Goal: Task Accomplishment & Management: Use online tool/utility

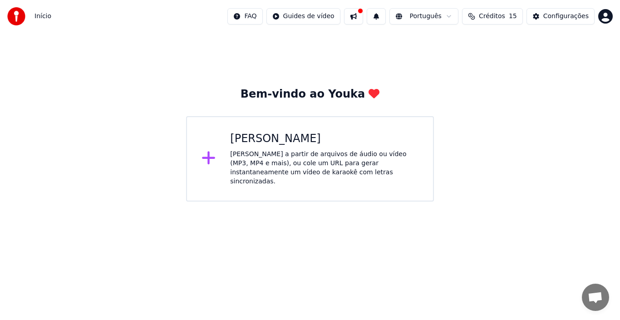
click at [287, 154] on div "[PERSON_NAME] a partir de arquivos de áudio ou vídeo (MP3, MP4 e mais), ou cole…" at bounding box center [324, 168] width 188 height 36
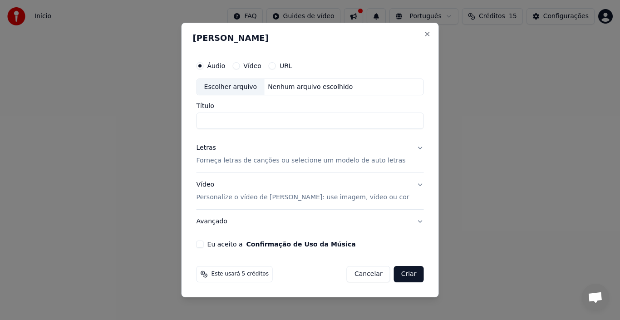
click at [240, 64] on button "Vídeo" at bounding box center [235, 65] width 7 height 7
click at [242, 85] on div "Escolher arquivo" at bounding box center [231, 87] width 68 height 16
type input "**********"
click at [412, 148] on button "Letras Forneça letras de canções ou selecione um modelo de auto letras" at bounding box center [310, 155] width 227 height 36
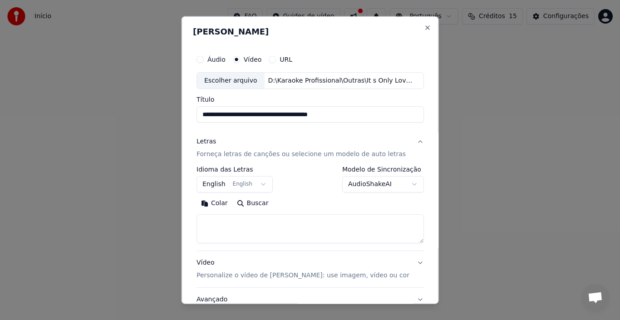
click at [259, 183] on body "**********" at bounding box center [310, 101] width 620 height 202
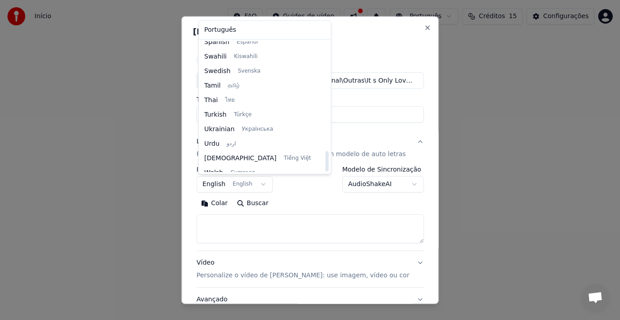
scroll to position [697, 0]
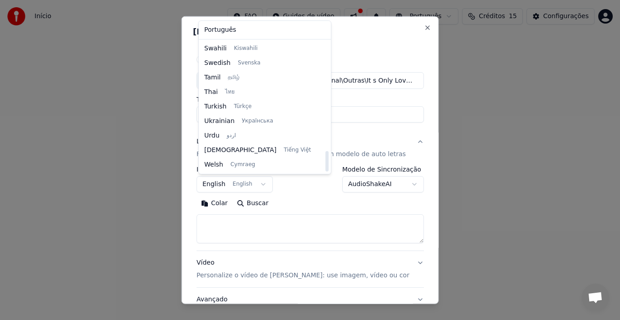
drag, startPoint x: 300, startPoint y: 64, endPoint x: 279, endPoint y: 168, distance: 105.9
click at [325, 168] on div at bounding box center [326, 161] width 3 height 20
click at [433, 132] on body "**********" at bounding box center [310, 101] width 620 height 202
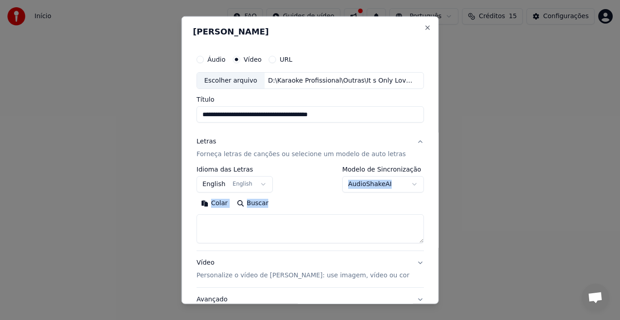
drag, startPoint x: 429, startPoint y: 180, endPoint x: 425, endPoint y: 208, distance: 27.9
click at [425, 208] on div "**********" at bounding box center [310, 160] width 257 height 288
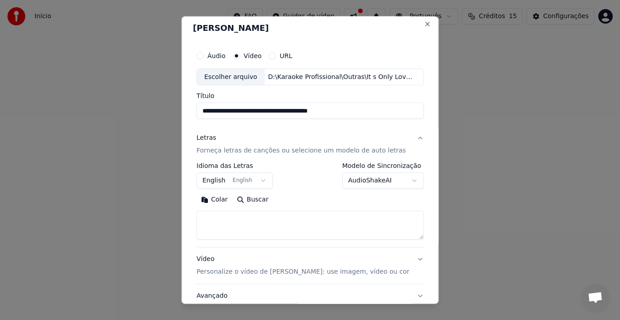
click at [308, 229] on textarea at bounding box center [310, 225] width 227 height 29
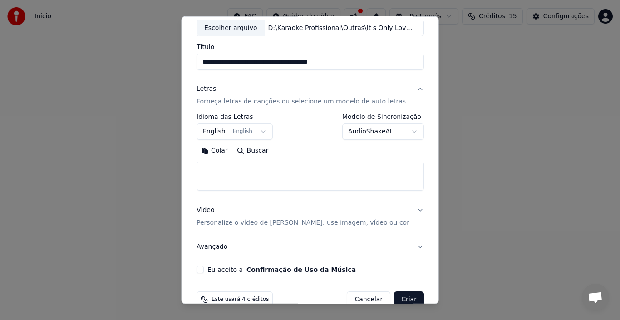
scroll to position [71, 0]
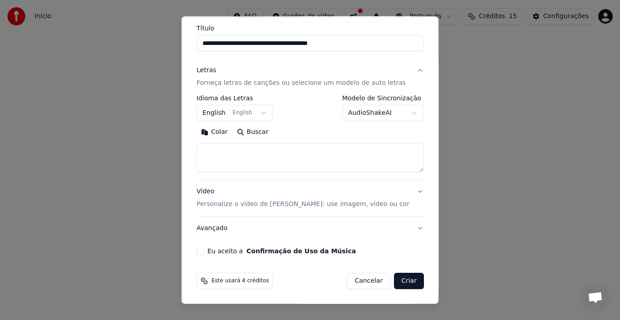
click at [203, 250] on button "Eu aceito a Confirmação de Uso da Música" at bounding box center [200, 250] width 7 height 7
click at [251, 131] on button "Buscar" at bounding box center [252, 132] width 41 height 15
click at [240, 131] on button "Buscar" at bounding box center [252, 132] width 41 height 15
click at [258, 152] on textarea at bounding box center [310, 157] width 227 height 29
click at [220, 133] on button "Colar" at bounding box center [215, 132] width 36 height 15
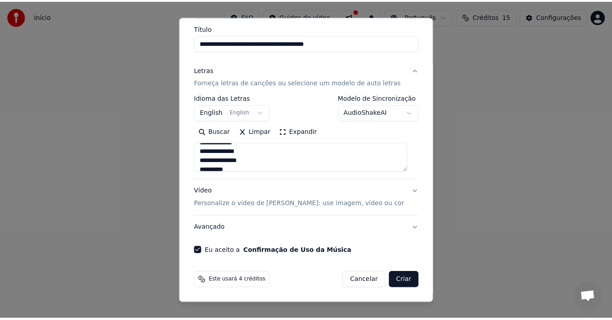
scroll to position [324, 0]
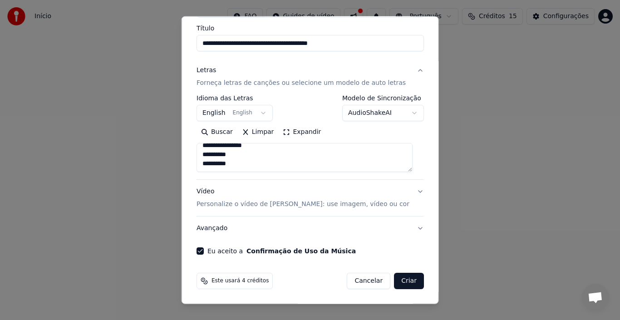
click at [399, 281] on button "Criar" at bounding box center [409, 281] width 30 height 16
type textarea "**********"
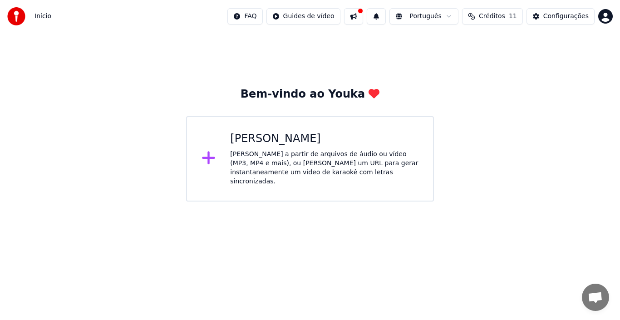
click at [266, 141] on div "[PERSON_NAME]" at bounding box center [324, 139] width 188 height 15
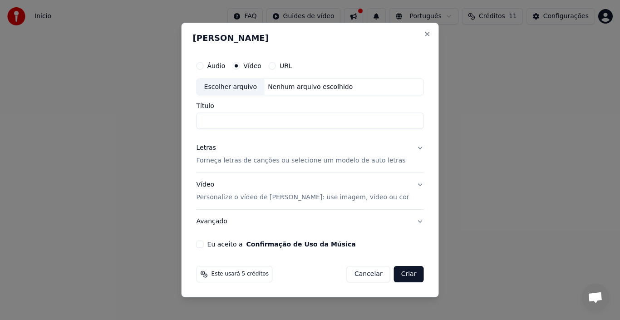
click at [262, 122] on input "Título" at bounding box center [310, 121] width 227 height 16
click at [248, 123] on input "Título" at bounding box center [310, 121] width 227 height 16
drag, startPoint x: 246, startPoint y: 123, endPoint x: 241, endPoint y: 131, distance: 9.4
click at [241, 121] on input "Título" at bounding box center [310, 121] width 227 height 16
click at [249, 86] on div "Escolher arquivo" at bounding box center [231, 87] width 68 height 16
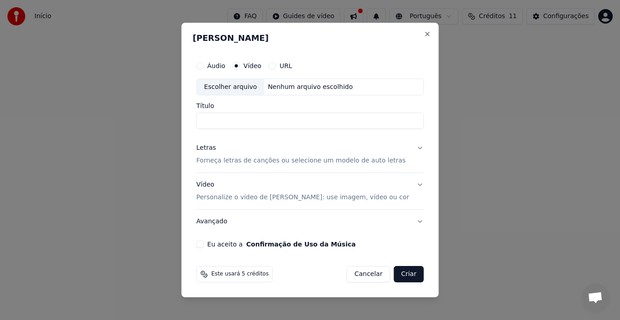
click at [276, 62] on button "URL" at bounding box center [272, 65] width 7 height 7
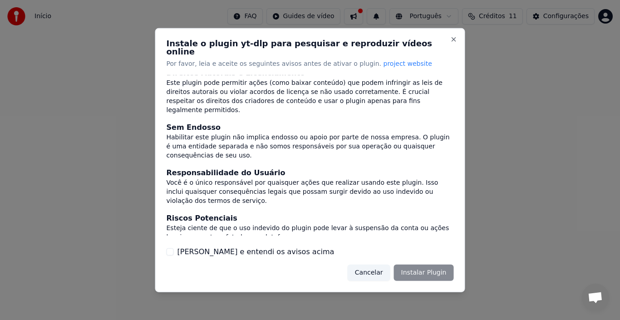
scroll to position [78, 0]
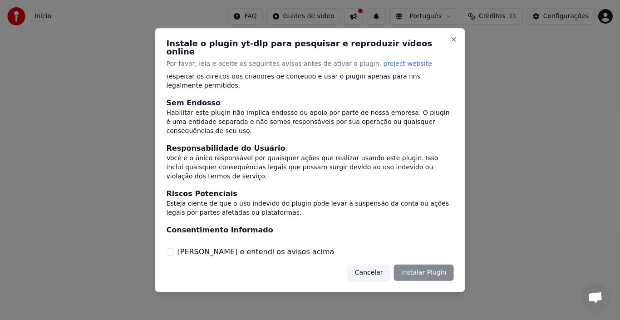
click at [169, 248] on button "Li e entendi os avisos acima" at bounding box center [170, 251] width 7 height 7
click at [441, 269] on button "Instalar Plugin" at bounding box center [424, 273] width 60 height 16
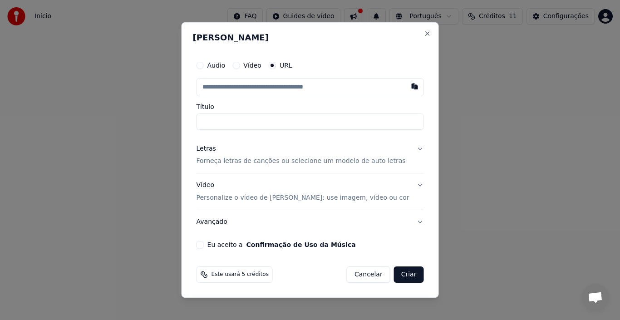
paste input "**********"
type input "**********"
drag, startPoint x: 380, startPoint y: 123, endPoint x: 171, endPoint y: 106, distance: 209.5
click at [171, 106] on body "**********" at bounding box center [310, 101] width 620 height 202
click at [284, 84] on input "text" at bounding box center [310, 87] width 227 height 18
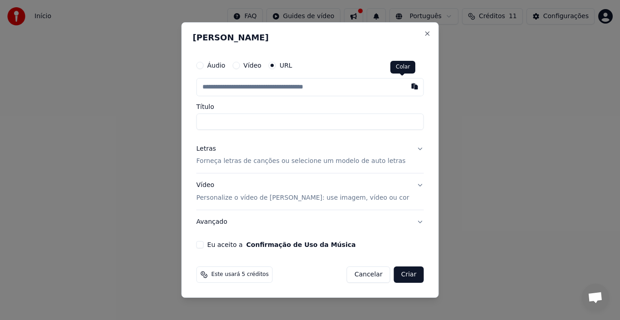
click at [405, 88] on button "button" at bounding box center [414, 86] width 18 height 16
type input "**********"
click at [409, 146] on button "Letras Forneça letras de canções ou selecione um modelo de auto letras" at bounding box center [310, 155] width 227 height 36
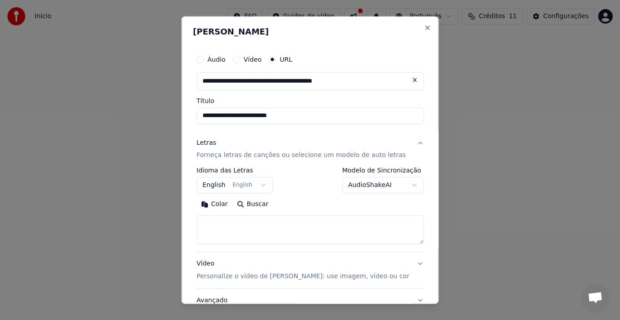
click at [266, 226] on textarea at bounding box center [310, 229] width 227 height 29
select select
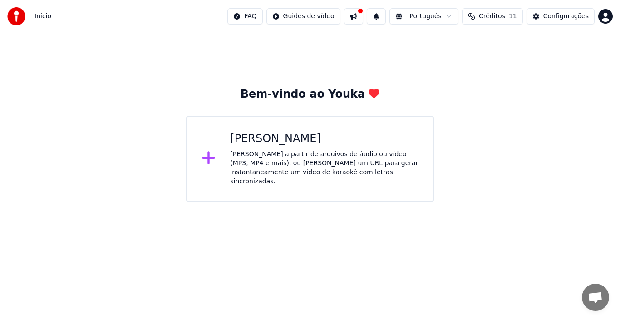
click at [296, 139] on div "[PERSON_NAME]" at bounding box center [324, 139] width 188 height 15
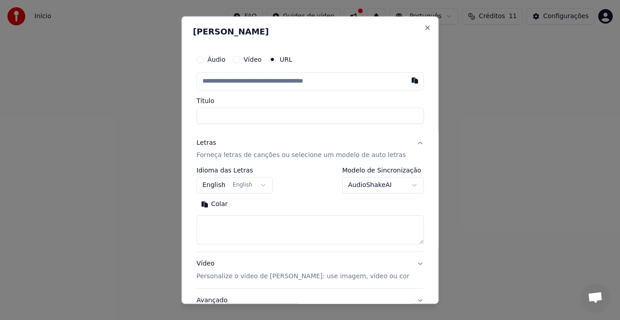
click at [253, 154] on p "Forneça letras de canções ou selecione um modelo de auto letras" at bounding box center [301, 155] width 209 height 9
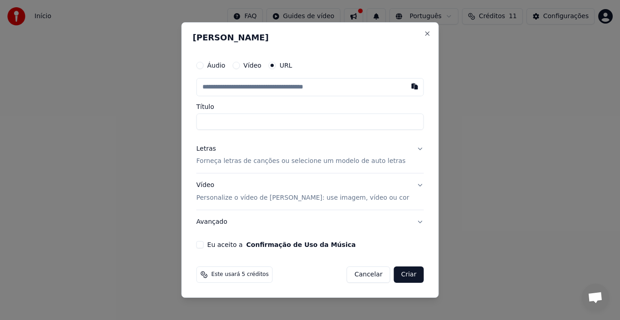
click at [251, 158] on p "Forneça letras de canções ou selecione um modelo de auto letras" at bounding box center [301, 161] width 209 height 9
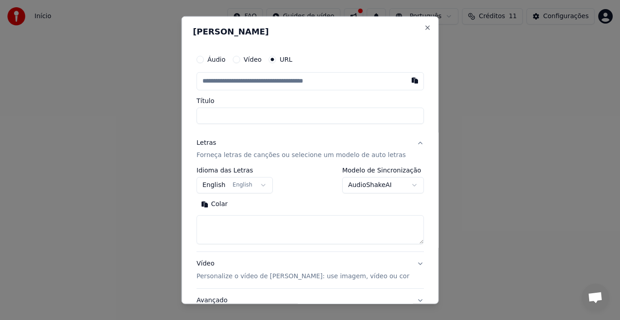
click at [215, 202] on button "Colar" at bounding box center [215, 204] width 36 height 15
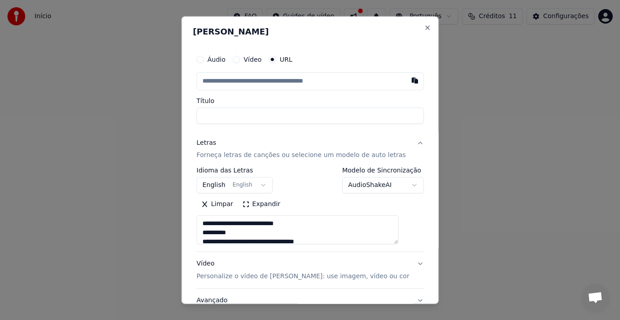
type textarea "**********"
click at [269, 77] on input "text" at bounding box center [310, 81] width 227 height 18
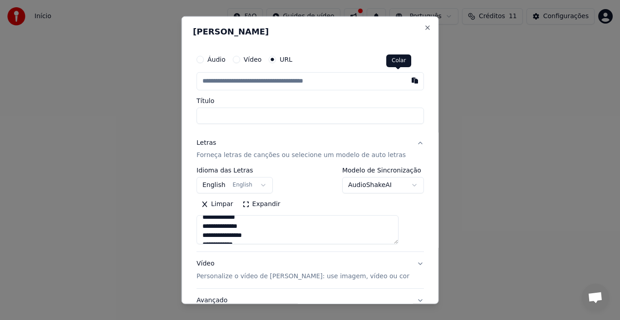
click at [405, 80] on button "button" at bounding box center [414, 80] width 18 height 16
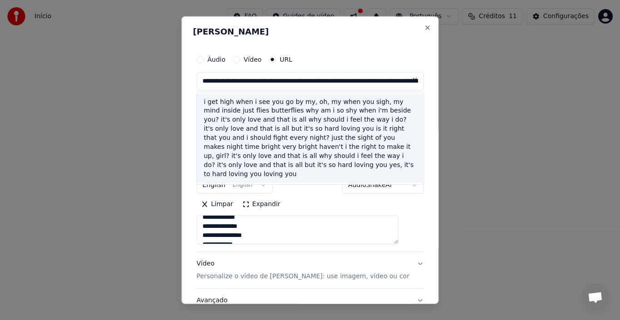
type input "**********"
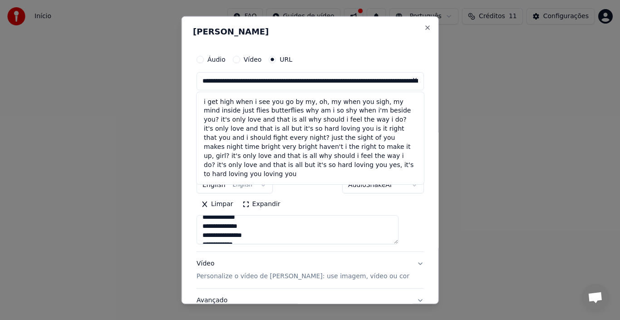
click at [405, 79] on button at bounding box center [414, 80] width 18 height 16
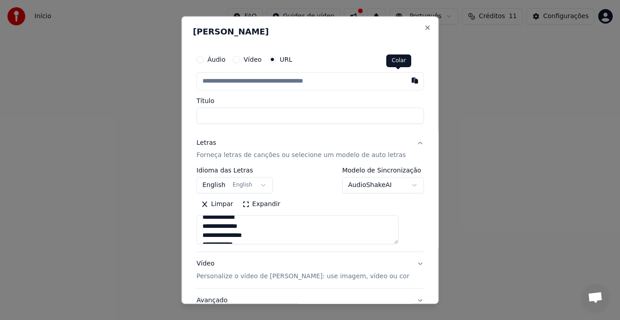
click at [405, 84] on button "button" at bounding box center [414, 80] width 18 height 16
type input "**********"
type textarea "**********"
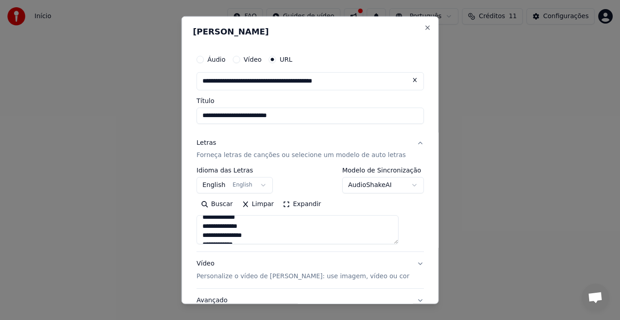
type input "**********"
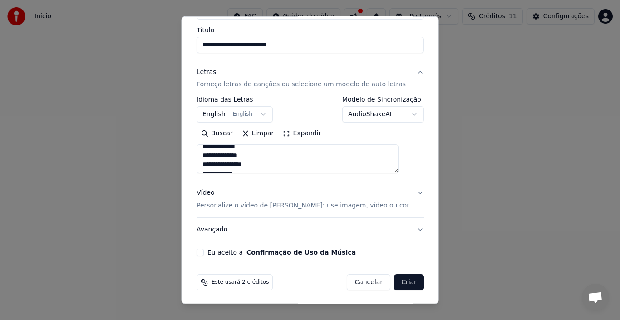
scroll to position [72, 0]
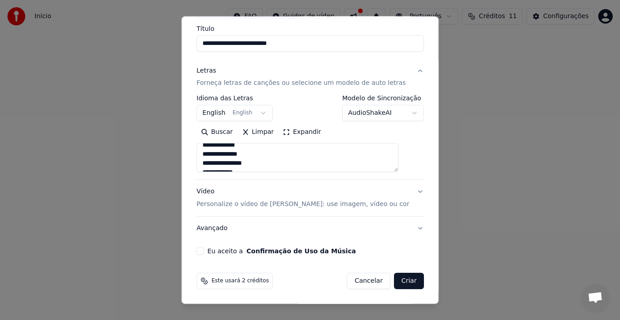
click at [204, 250] on button "Eu aceito a Confirmação de Uso da Música" at bounding box center [200, 250] width 7 height 7
click at [396, 281] on button "Criar" at bounding box center [409, 281] width 30 height 16
type textarea "**********"
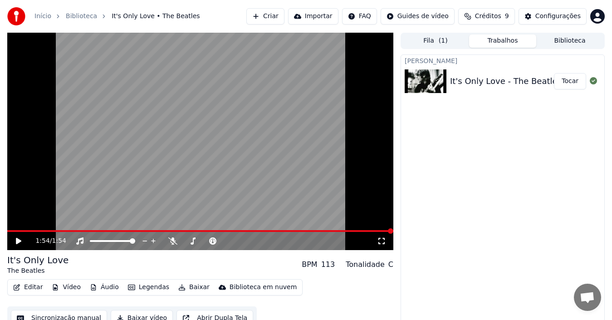
click at [572, 81] on button "Tocar" at bounding box center [570, 81] width 32 height 16
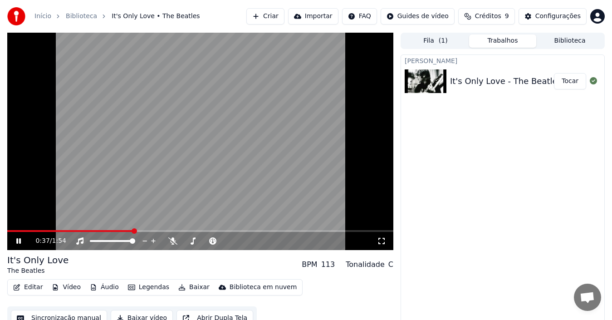
click at [183, 288] on button "Baixar" at bounding box center [194, 287] width 39 height 13
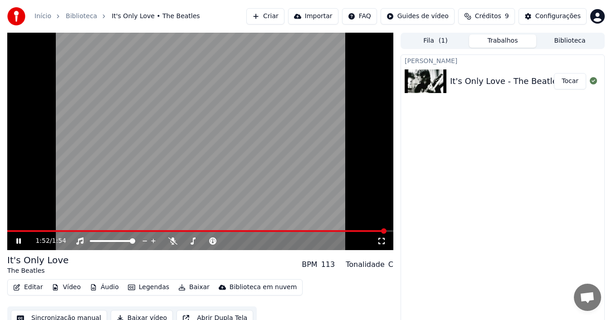
click at [248, 111] on video at bounding box center [200, 141] width 386 height 217
click at [228, 154] on video at bounding box center [200, 141] width 386 height 217
click at [558, 15] on div "Configurações" at bounding box center [558, 16] width 45 height 9
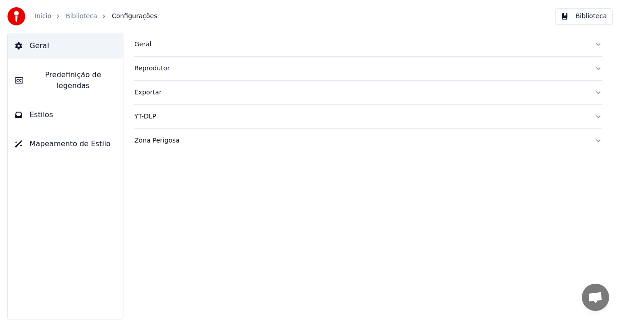
click at [600, 92] on button "Exportar" at bounding box center [368, 93] width 468 height 24
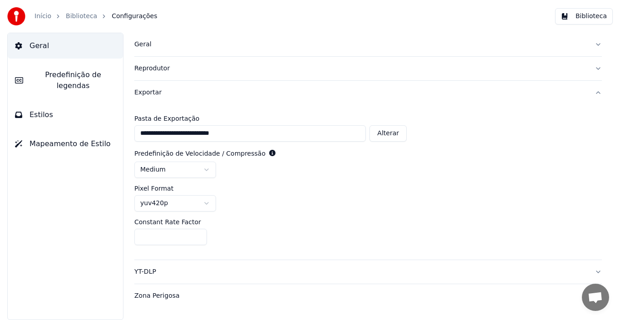
click at [597, 68] on button "Reprodutor" at bounding box center [368, 69] width 468 height 24
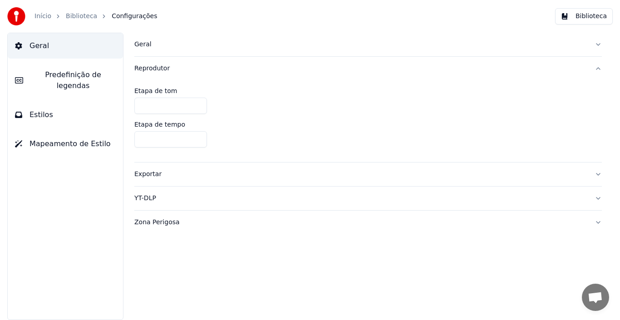
click at [597, 68] on button "Reprodutor" at bounding box center [368, 69] width 468 height 24
click at [599, 44] on button "Geral" at bounding box center [368, 45] width 468 height 24
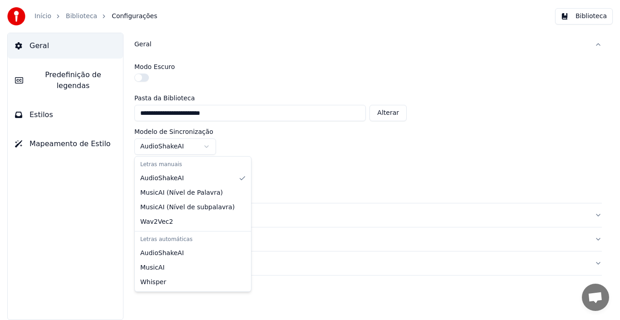
click at [207, 146] on html "**********" at bounding box center [310, 160] width 620 height 320
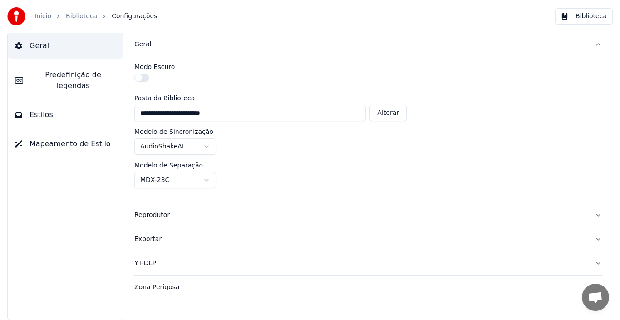
click at [207, 146] on html "**********" at bounding box center [310, 160] width 620 height 320
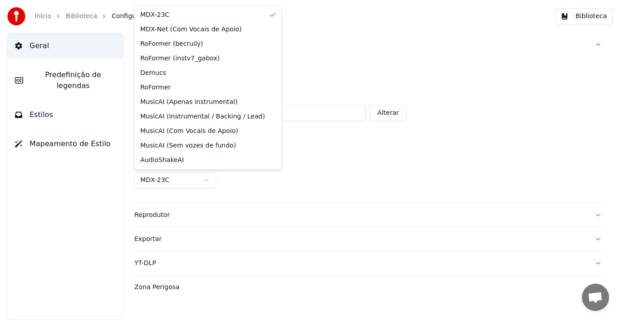
click at [208, 180] on html "**********" at bounding box center [310, 160] width 620 height 320
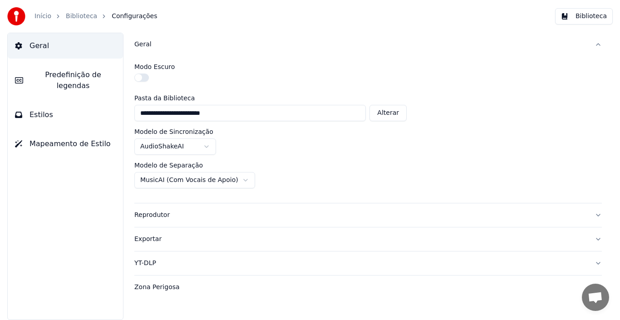
click at [234, 177] on html "**********" at bounding box center [310, 160] width 620 height 320
click at [598, 213] on button "Reprodutor" at bounding box center [368, 215] width 468 height 24
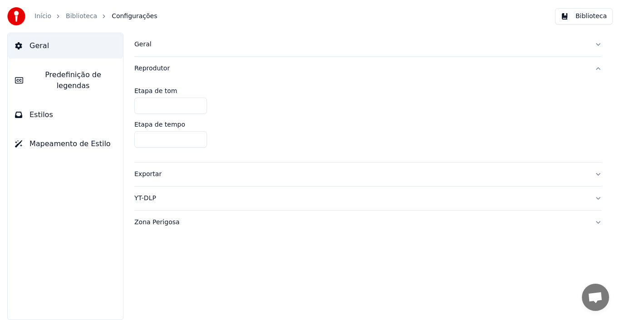
click at [596, 222] on button "Zona Perigosa" at bounding box center [368, 223] width 468 height 24
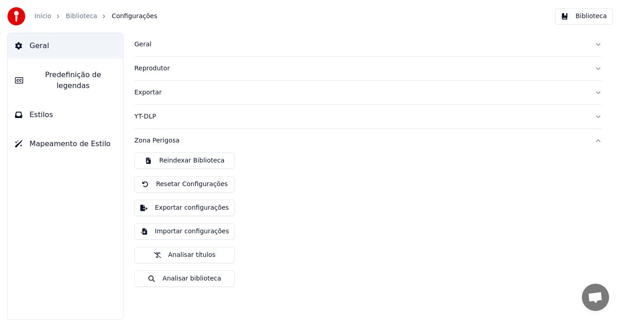
click at [600, 140] on button "Zona Perigosa" at bounding box center [368, 141] width 468 height 24
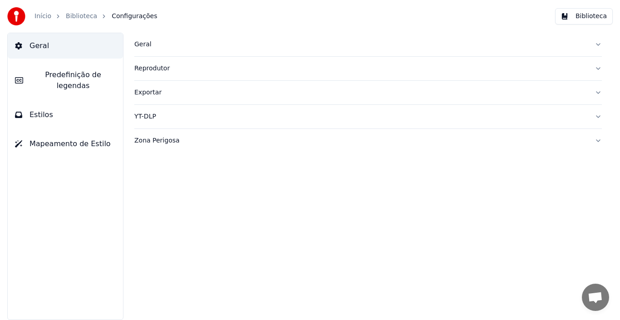
click at [600, 93] on button "Exportar" at bounding box center [368, 93] width 468 height 24
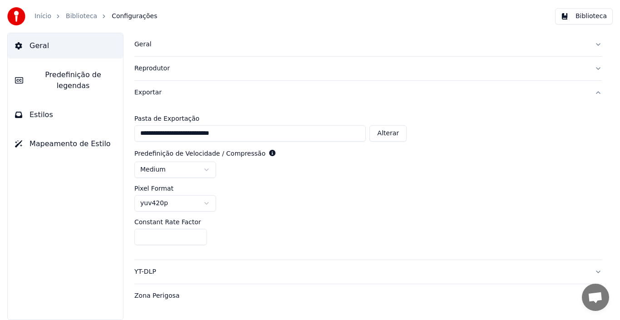
click at [598, 69] on button "Reprodutor" at bounding box center [368, 69] width 468 height 24
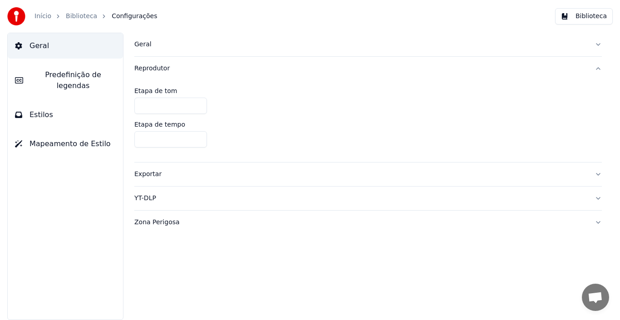
click at [598, 69] on button "Reprodutor" at bounding box center [368, 69] width 468 height 24
click at [48, 109] on span "Estilos" at bounding box center [42, 114] width 24 height 11
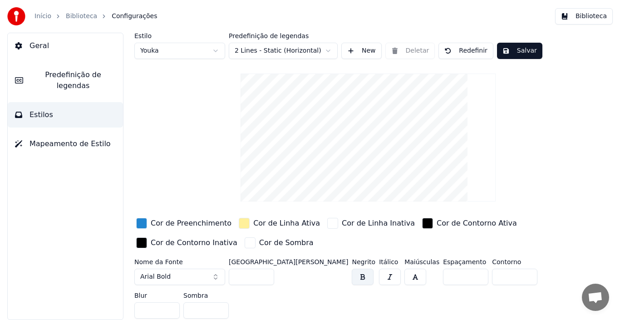
click at [58, 138] on span "Mapeamento de Estilo" at bounding box center [70, 143] width 81 height 11
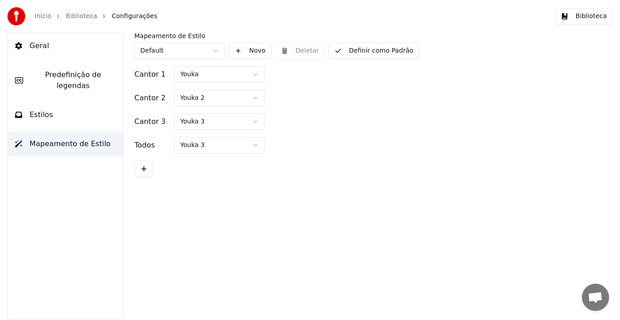
click at [71, 73] on span "Predefinição de legendas" at bounding box center [72, 80] width 85 height 22
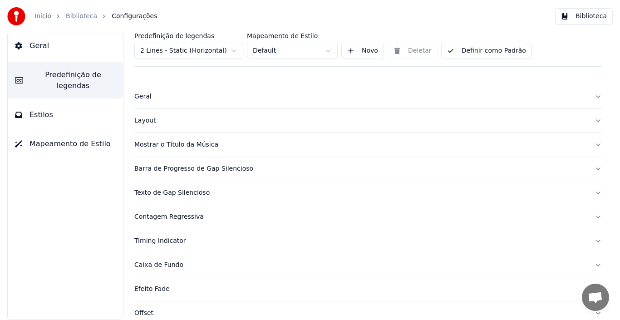
click at [62, 43] on button "Geral" at bounding box center [65, 45] width 115 height 25
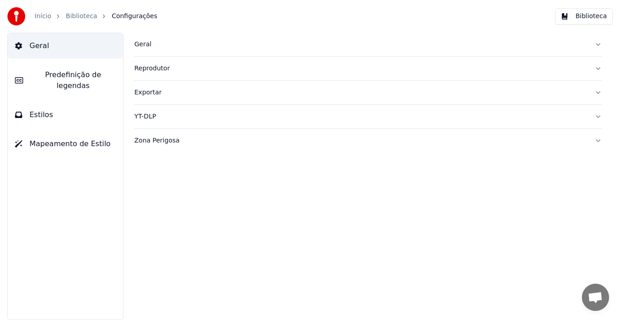
click at [601, 138] on button "Zona Perigosa" at bounding box center [368, 141] width 468 height 24
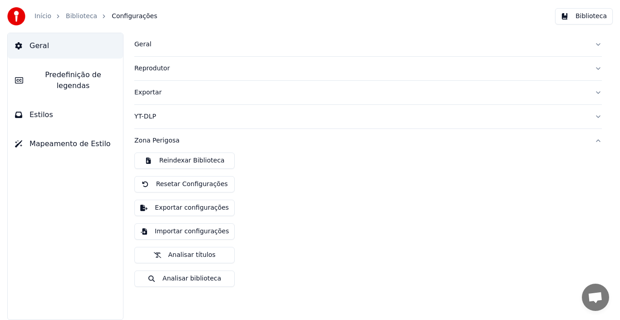
click at [598, 143] on button "Zona Perigosa" at bounding box center [368, 141] width 468 height 24
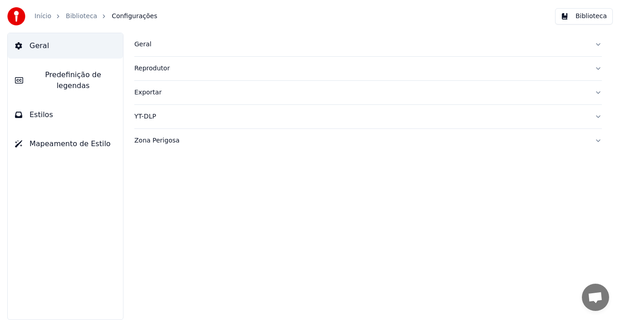
click at [601, 93] on button "Exportar" at bounding box center [368, 93] width 468 height 24
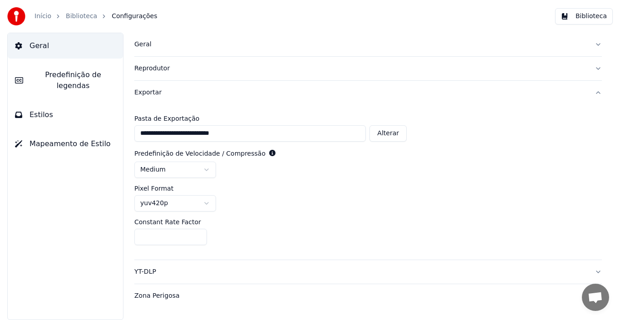
click at [389, 131] on button "Alterar" at bounding box center [388, 133] width 37 height 16
click at [350, 132] on button "Alterar" at bounding box center [340, 133] width 37 height 16
click at [391, 133] on button "Redefinir" at bounding box center [385, 133] width 44 height 16
type input "**********"
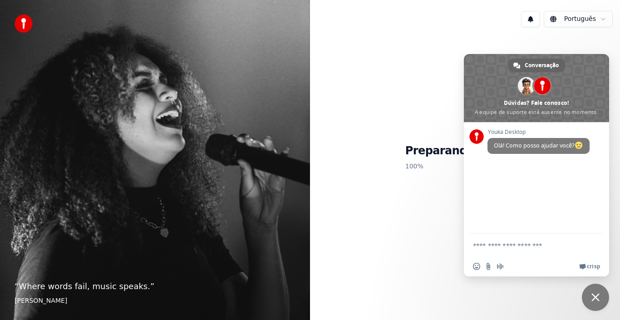
click at [597, 300] on span "Bate-papo" at bounding box center [596, 297] width 8 height 8
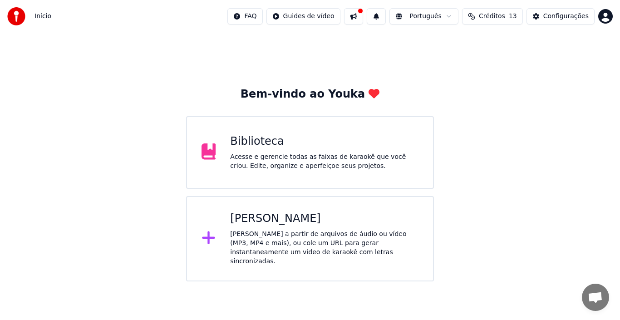
click at [276, 155] on div "Acesse e gerencie todas as faixas de karaokê que você criou. Edite, organize e …" at bounding box center [324, 162] width 188 height 18
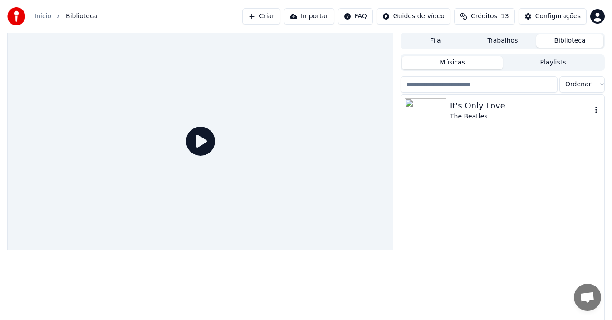
click at [594, 112] on icon "button" at bounding box center [596, 109] width 9 height 7
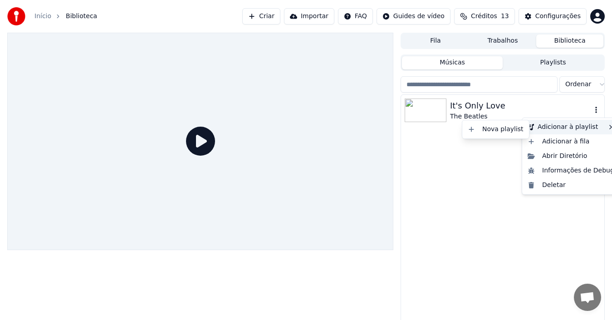
click at [577, 128] on div "Adicionar à playlist" at bounding box center [571, 127] width 94 height 15
click at [607, 127] on icon at bounding box center [610, 126] width 7 height 7
click at [559, 128] on div "Adicionar à playlist" at bounding box center [571, 127] width 94 height 15
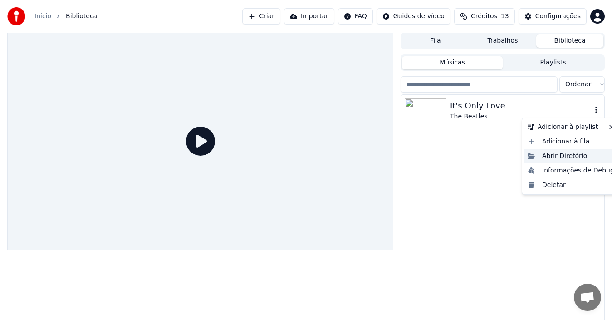
click at [561, 154] on div "Abrir Diretório" at bounding box center [571, 156] width 94 height 15
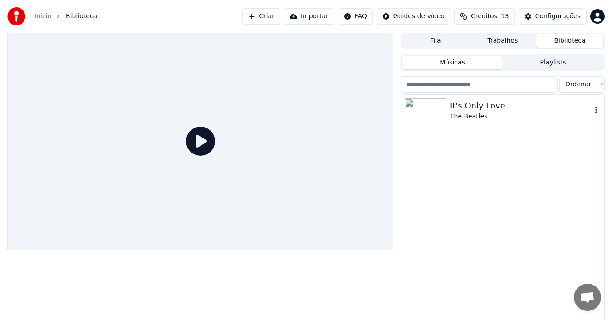
click at [596, 108] on icon "button" at bounding box center [596, 109] width 9 height 7
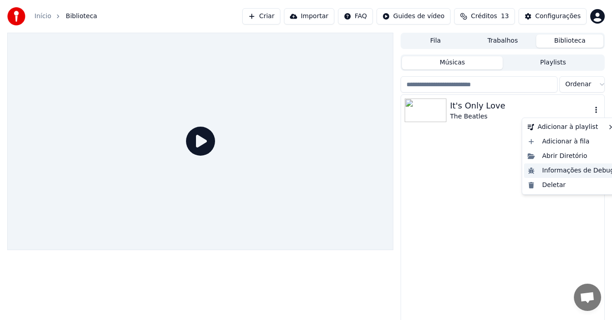
click at [555, 169] on div "Informações de Debug" at bounding box center [571, 170] width 94 height 15
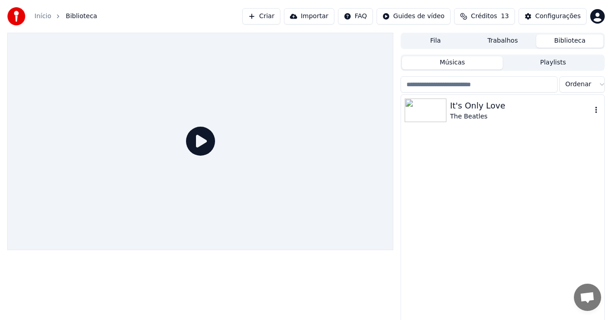
click at [530, 148] on div "It's Only Love The Beatles" at bounding box center [502, 214] width 203 height 239
click at [596, 108] on icon "button" at bounding box center [597, 110] width 2 height 6
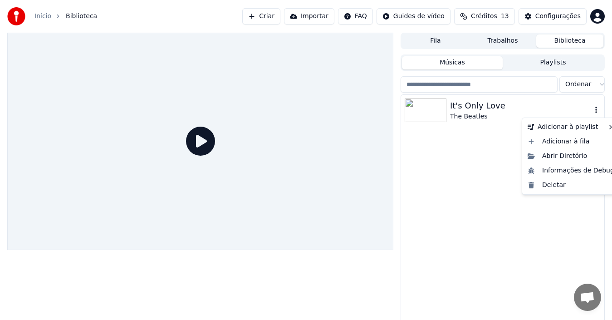
click at [437, 108] on img at bounding box center [426, 111] width 42 height 24
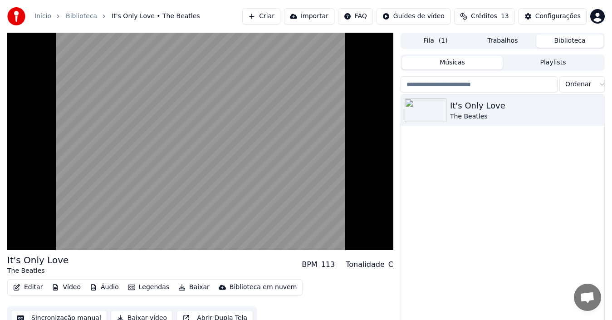
click at [520, 176] on div "It's Only Love The Beatles" at bounding box center [502, 214] width 203 height 239
click at [596, 107] on icon "button" at bounding box center [596, 109] width 9 height 7
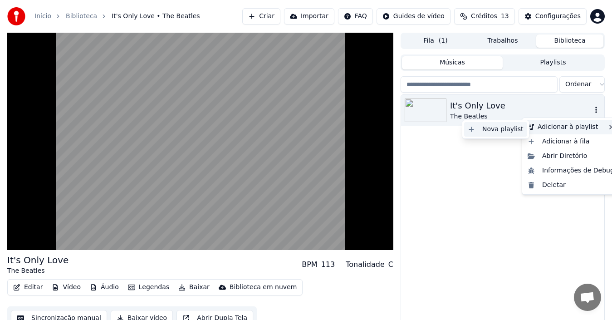
click at [493, 130] on div "Nova playlist" at bounding box center [495, 129] width 63 height 15
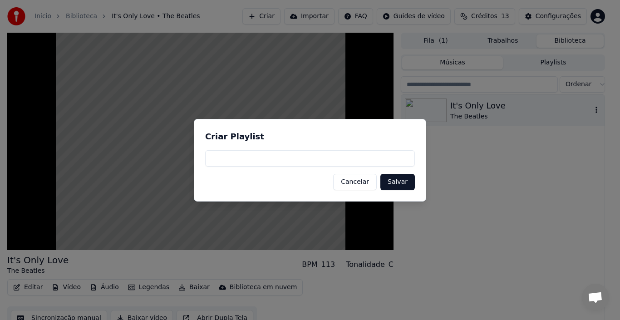
click at [246, 158] on input at bounding box center [310, 158] width 210 height 16
drag, startPoint x: 234, startPoint y: 160, endPoint x: 202, endPoint y: 157, distance: 32.0
click at [202, 157] on div "Criar Playlist ******* Cancelar Salvar" at bounding box center [310, 160] width 232 height 83
click at [237, 158] on input "*******" at bounding box center [310, 158] width 210 height 16
click at [212, 160] on input "*******" at bounding box center [310, 158] width 210 height 16
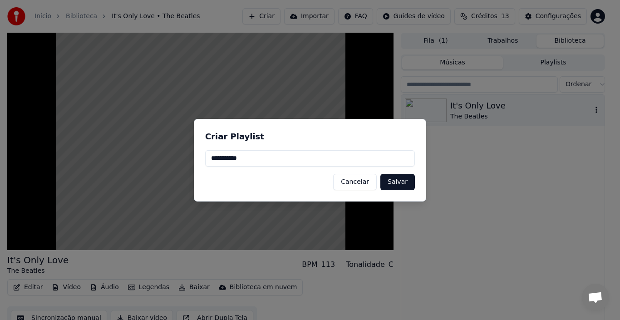
type input "**********"
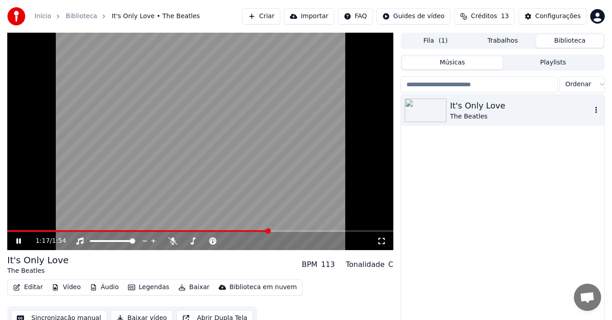
click at [596, 111] on icon "button" at bounding box center [596, 109] width 9 height 7
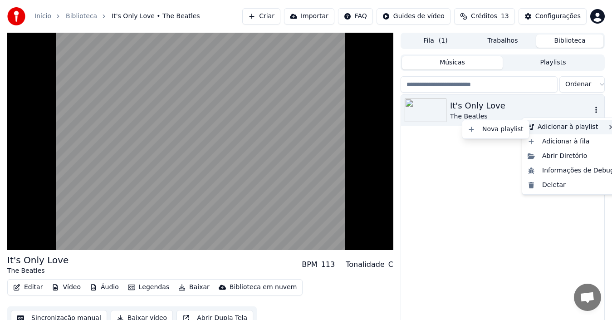
click at [588, 127] on div "Adicionar à playlist" at bounding box center [571, 127] width 94 height 15
click at [483, 129] on div "Nova playlist" at bounding box center [495, 129] width 63 height 15
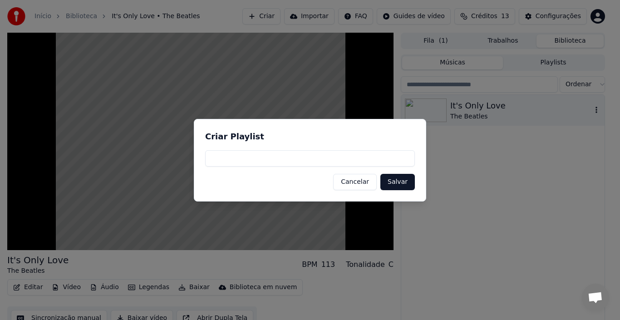
click at [251, 158] on input at bounding box center [310, 158] width 210 height 16
type input "**********"
click at [404, 179] on button "Salvar" at bounding box center [397, 182] width 35 height 16
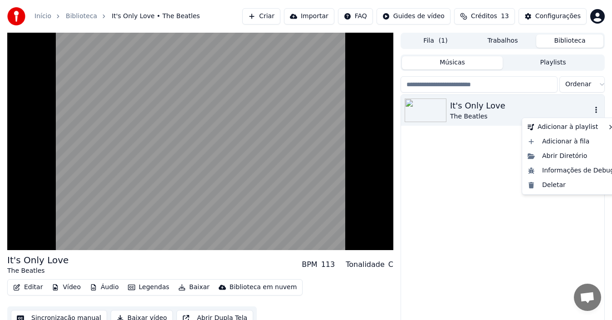
click at [596, 108] on icon "button" at bounding box center [597, 110] width 2 height 6
click at [494, 149] on div "The Beatles" at bounding box center [495, 148] width 63 height 15
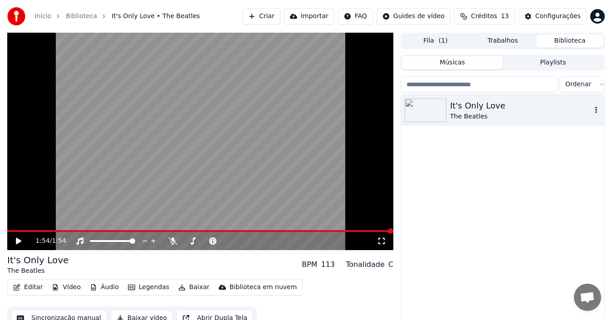
click at [566, 202] on div "It's Only Love The Beatles" at bounding box center [502, 214] width 203 height 239
click at [560, 12] on div "Configurações" at bounding box center [558, 16] width 45 height 9
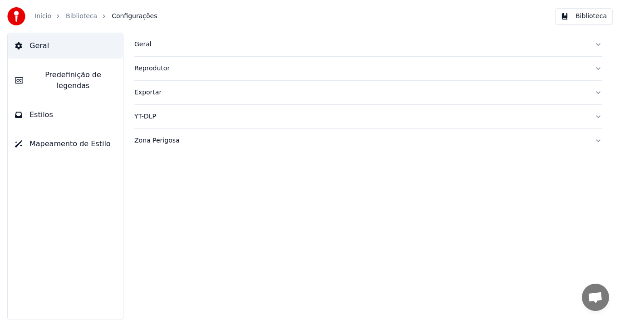
click at [176, 64] on div "Reprodutor" at bounding box center [360, 68] width 453 height 9
click at [153, 44] on div "Geral" at bounding box center [360, 44] width 453 height 9
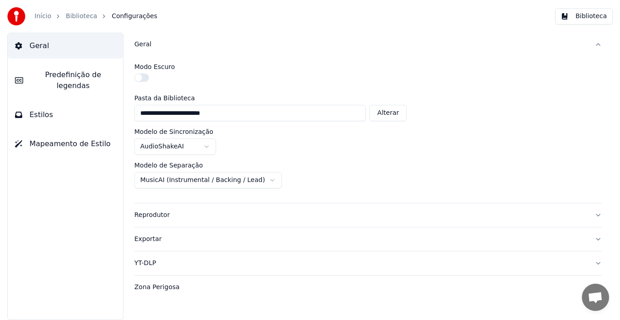
click at [147, 42] on div "Geral" at bounding box center [360, 44] width 453 height 9
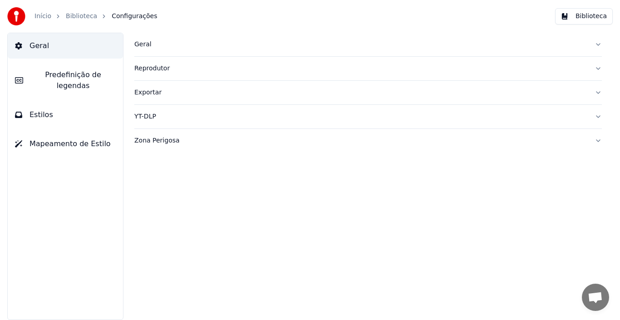
click at [506, 189] on div "Geral Reprodutor Exportar YT-DLP Zona Perigosa" at bounding box center [368, 176] width 504 height 287
click at [41, 13] on link "Início" at bounding box center [43, 16] width 17 height 9
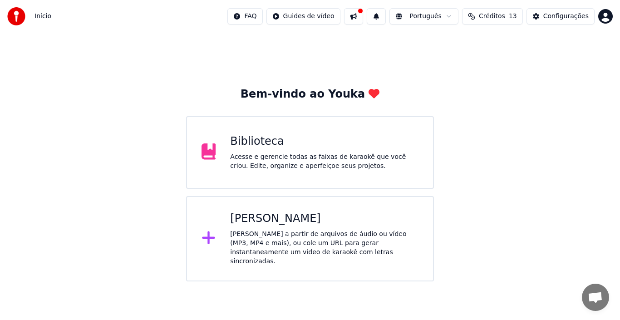
click at [305, 146] on div "Biblioteca" at bounding box center [324, 141] width 188 height 15
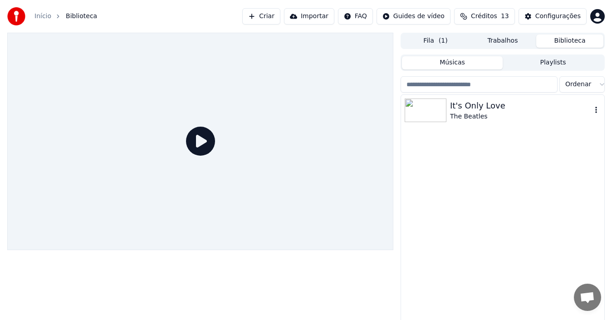
click at [598, 108] on icon "button" at bounding box center [596, 109] width 9 height 7
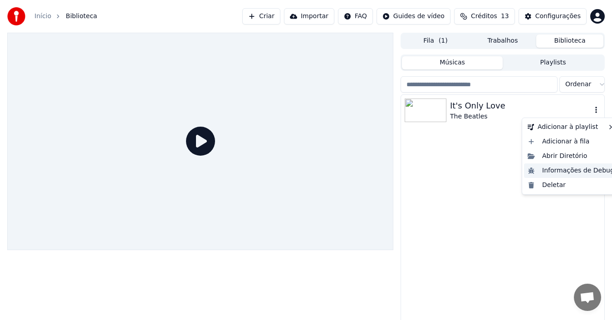
click at [572, 168] on div "Informações de Debug" at bounding box center [571, 170] width 94 height 15
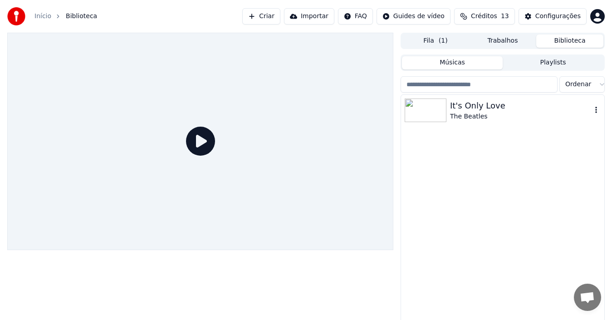
click at [569, 176] on div "It's Only Love The Beatles" at bounding box center [502, 214] width 203 height 239
click at [596, 110] on icon "button" at bounding box center [597, 110] width 2 height 6
click at [85, 10] on div "Início Biblioteca" at bounding box center [52, 16] width 90 height 18
click at [84, 16] on span "Biblioteca" at bounding box center [81, 16] width 31 height 9
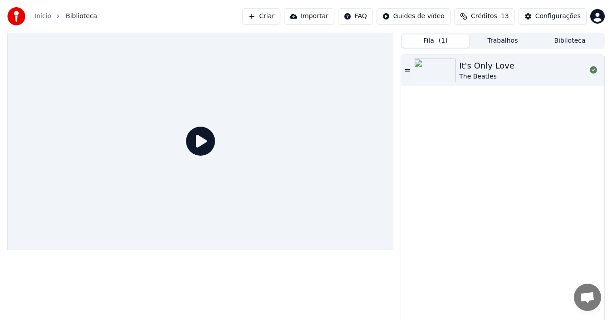
click at [441, 42] on span "( 1 )" at bounding box center [443, 40] width 9 height 9
click at [506, 37] on button "Trabalhos" at bounding box center [502, 41] width 67 height 13
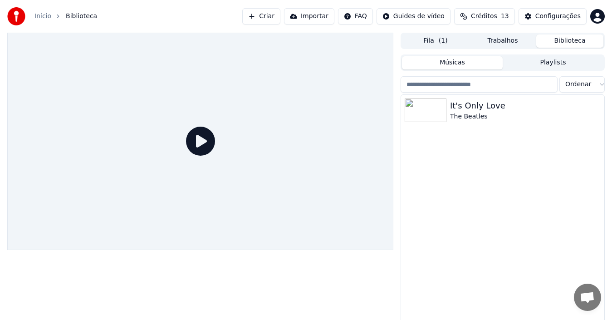
click at [568, 37] on button "Biblioteca" at bounding box center [570, 41] width 67 height 13
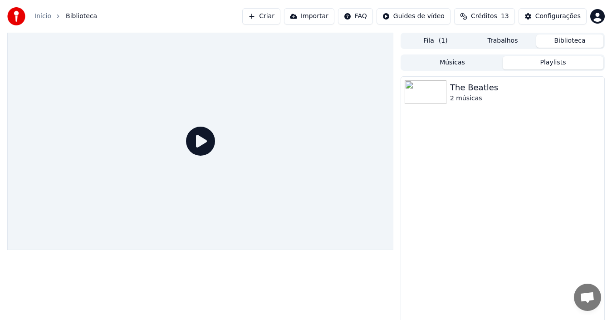
click at [562, 61] on button "Playlists" at bounding box center [553, 62] width 101 height 13
click at [467, 89] on div "The Beatles" at bounding box center [521, 87] width 142 height 13
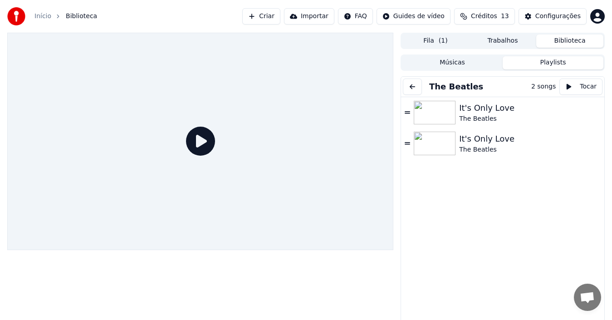
click at [467, 89] on button "The Beatles" at bounding box center [456, 86] width 61 height 13
click at [408, 112] on icon at bounding box center [407, 112] width 5 height 2
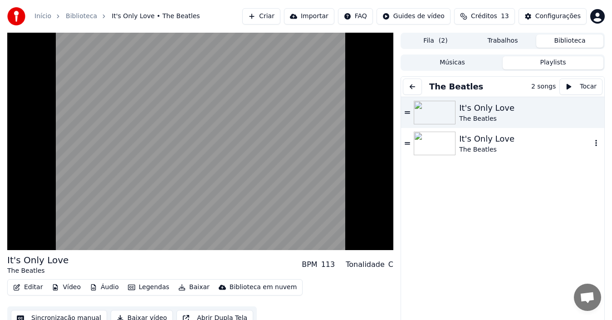
click at [496, 145] on div "The Beatles" at bounding box center [525, 149] width 133 height 9
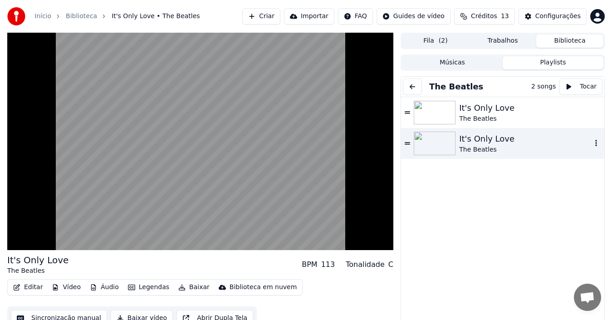
click at [592, 142] on icon "button" at bounding box center [596, 142] width 9 height 7
click at [455, 192] on div "It's Only Love The Beatles It's Only Love The Beatles" at bounding box center [502, 224] width 203 height 255
click at [596, 110] on icon "button" at bounding box center [597, 112] width 2 height 6
click at [479, 110] on div "It's Only Love" at bounding box center [525, 108] width 133 height 13
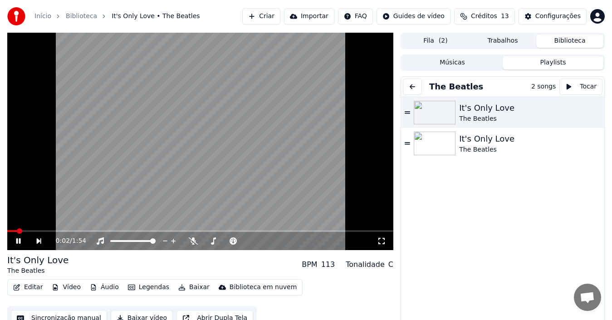
click at [183, 286] on button "Baixar" at bounding box center [194, 287] width 39 height 13
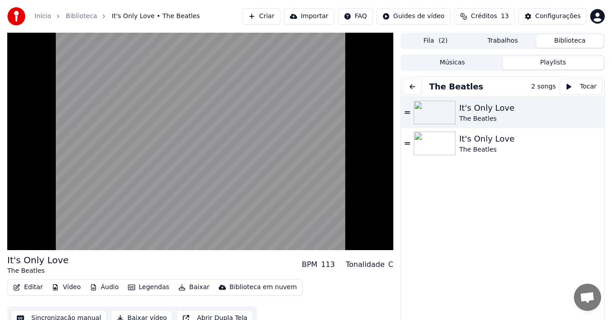
click at [542, 199] on div "It's Only Love The Beatles It's Only Love The Beatles" at bounding box center [502, 224] width 203 height 255
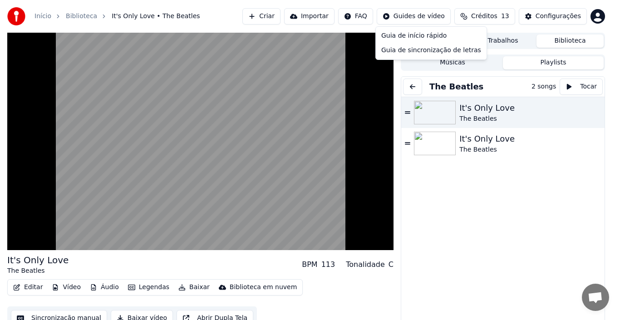
click at [428, 17] on html "Início Biblioteca It's Only Love • The Beatles Criar Importar FAQ Guides de víd…" at bounding box center [310, 160] width 620 height 320
click at [176, 154] on html "Início Biblioteca It's Only Love • The Beatles Criar Importar FAQ Guides de víd…" at bounding box center [310, 160] width 620 height 320
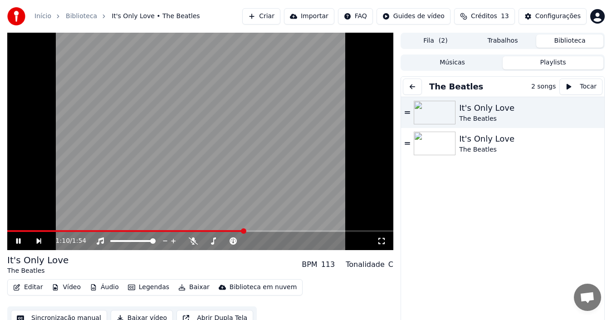
click at [237, 132] on video at bounding box center [200, 141] width 386 height 217
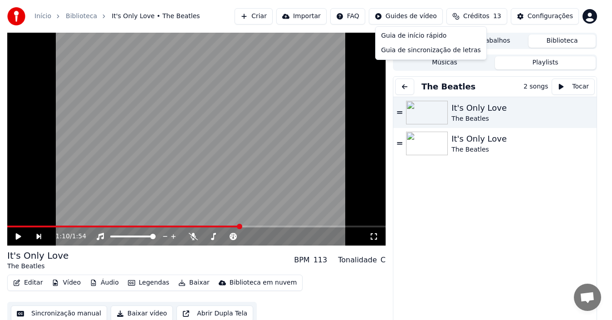
click at [447, 16] on html "Início Biblioteca It's Only Love • The Beatles Criar Importar FAQ Guides de víd…" at bounding box center [306, 160] width 612 height 320
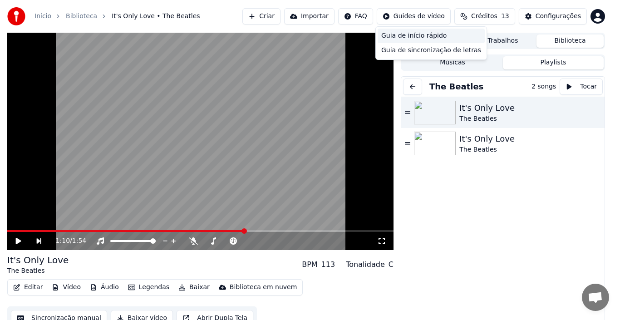
click at [427, 35] on div "Guia de início rápido" at bounding box center [431, 36] width 107 height 15
click at [402, 20] on html "Início Biblioteca It's Only Love • The Beatles Criar Importar FAQ Guides de víd…" at bounding box center [310, 160] width 620 height 320
click at [408, 49] on div "Guia de sincronização de letras" at bounding box center [431, 50] width 107 height 15
